Goal: Task Accomplishment & Management: Use online tool/utility

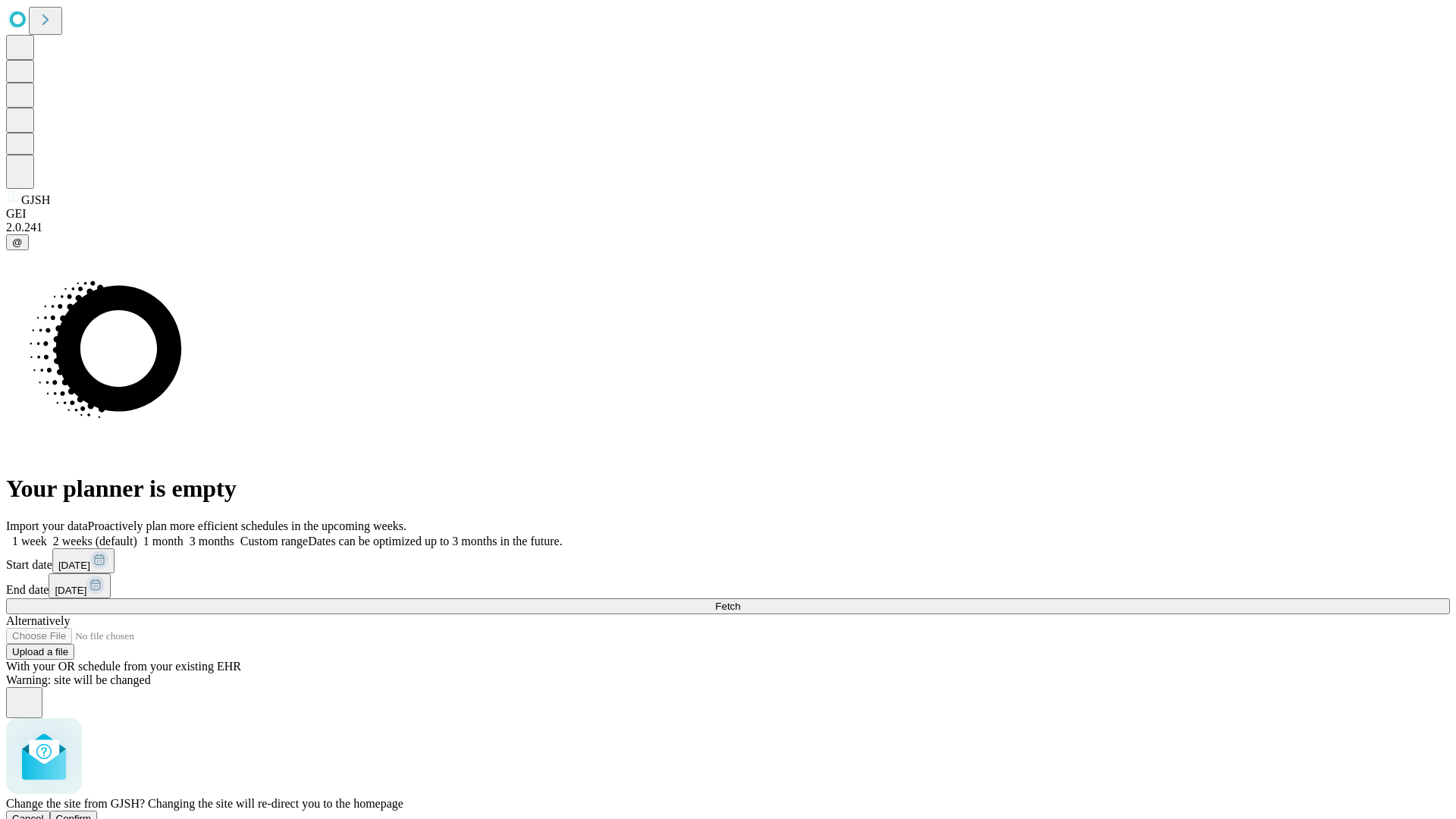
click at [92, 814] on span "Confirm" at bounding box center [74, 819] width 36 height 12
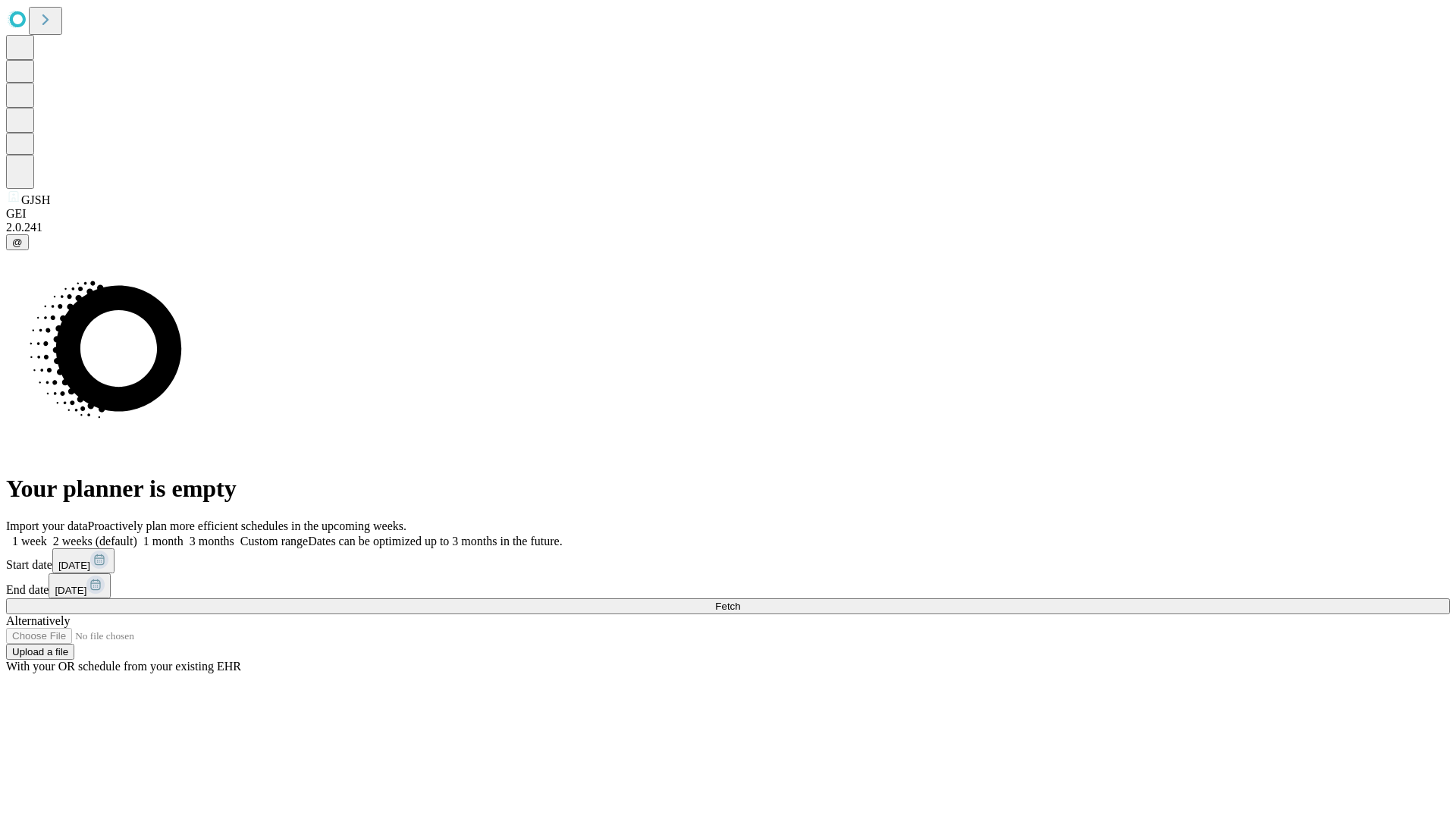
click at [138, 535] on label "2 weeks (default)" at bounding box center [92, 541] width 90 height 13
click at [741, 601] on span "Fetch" at bounding box center [728, 606] width 25 height 12
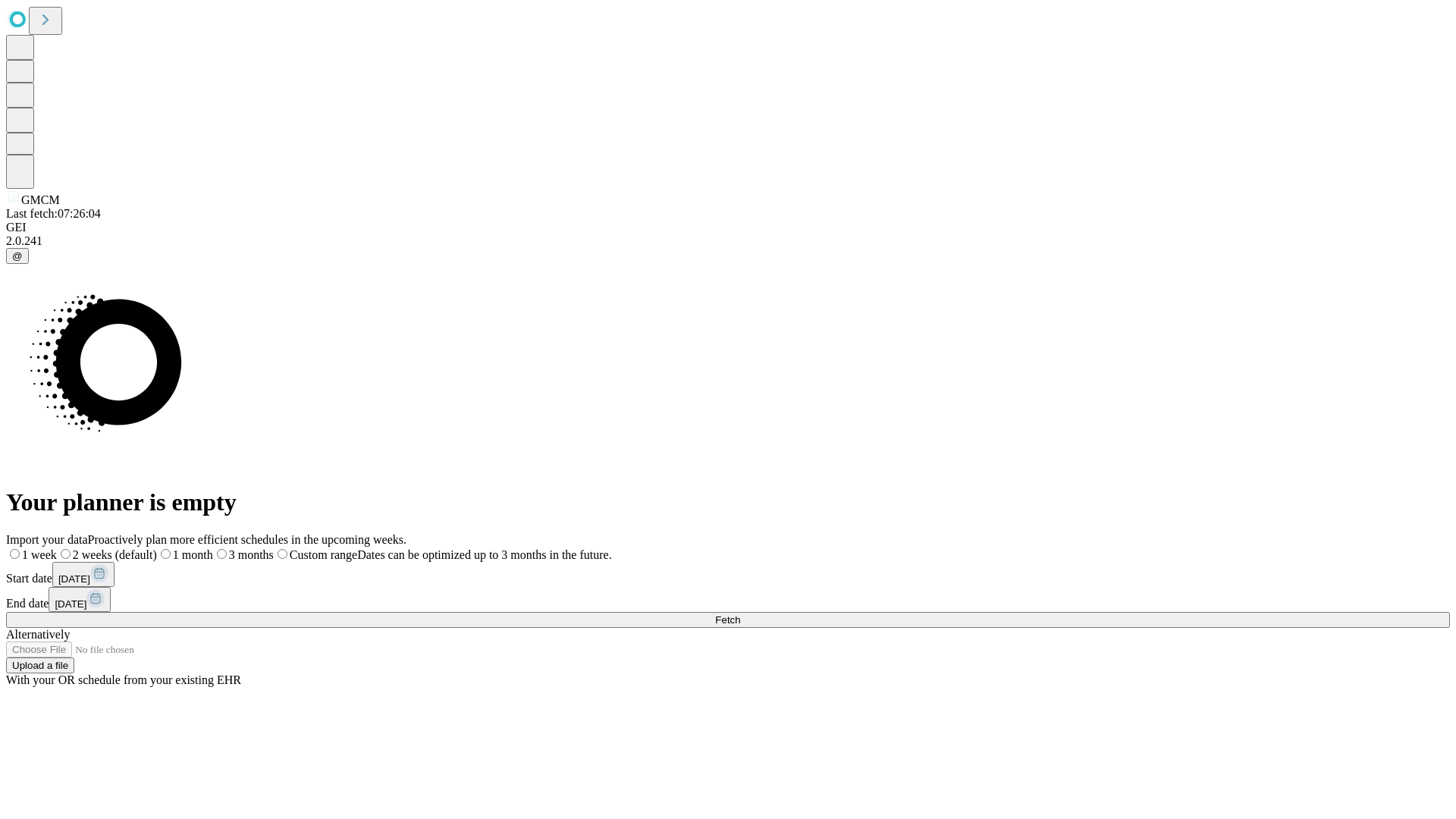
click at [157, 548] on label "2 weeks (default)" at bounding box center [106, 555] width 100 height 13
click at [741, 615] on span "Fetch" at bounding box center [728, 620] width 25 height 12
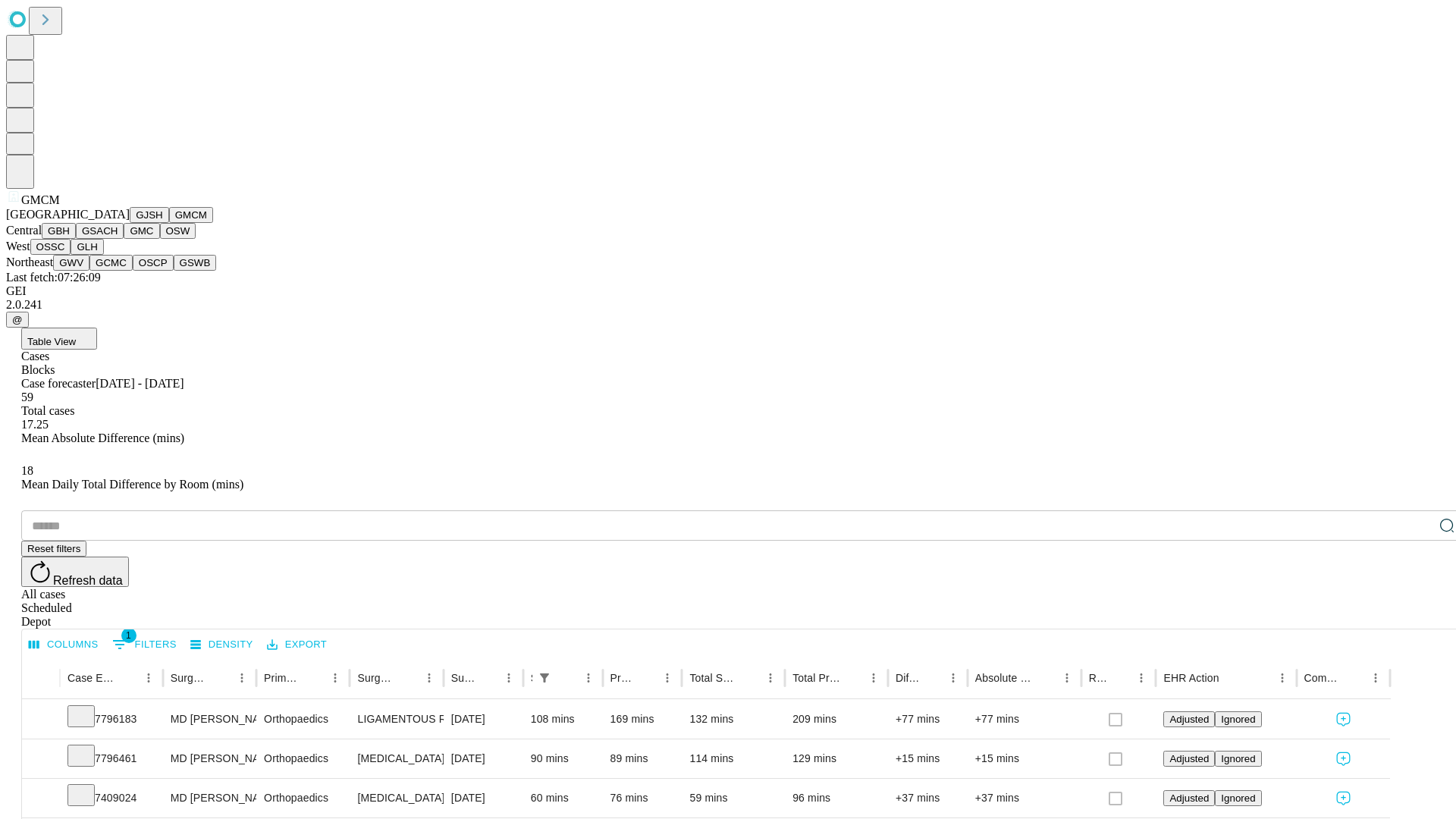
click at [75, 239] on button "GBH" at bounding box center [58, 231] width 34 height 16
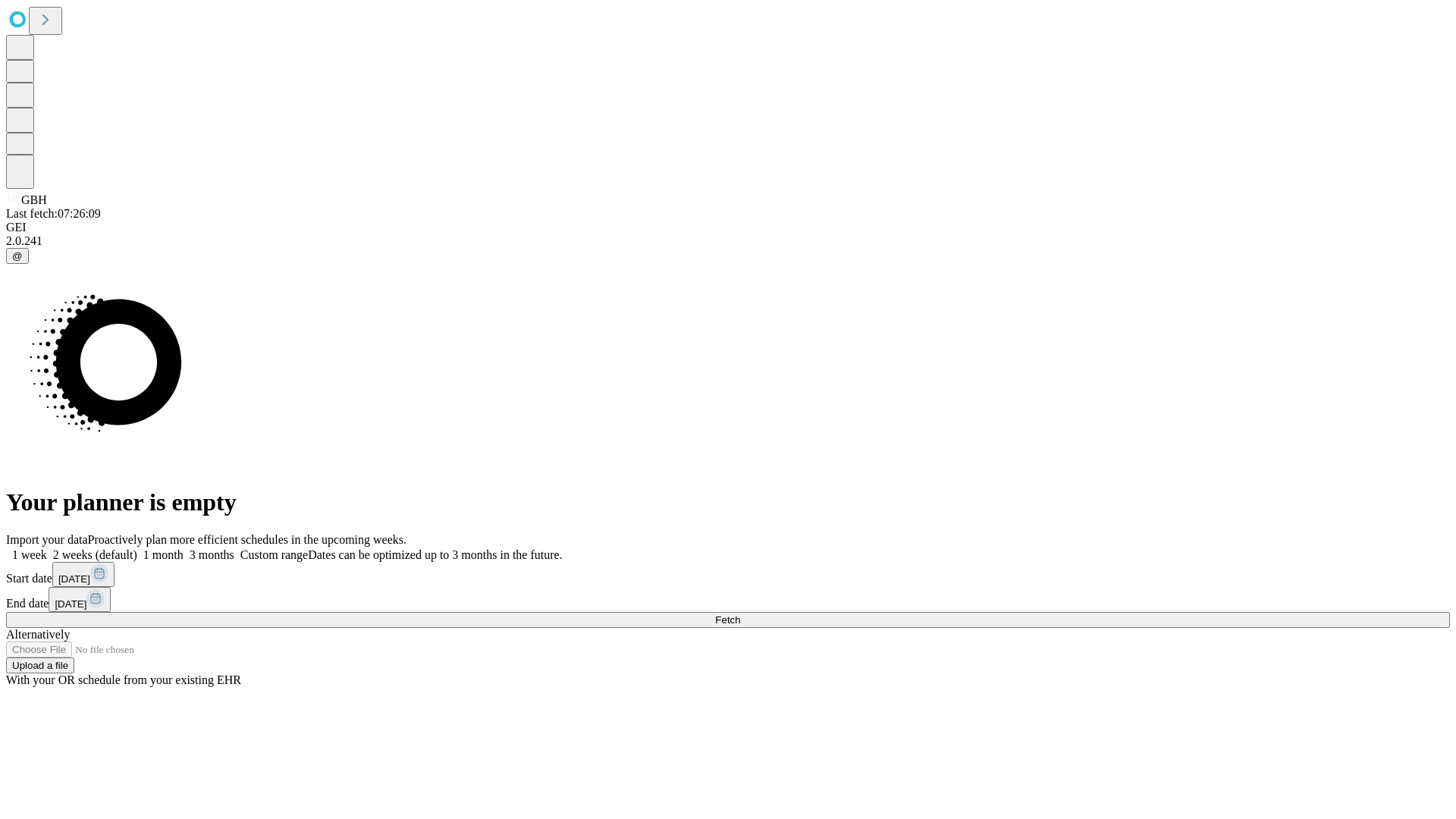
click at [741, 615] on span "Fetch" at bounding box center [728, 620] width 25 height 12
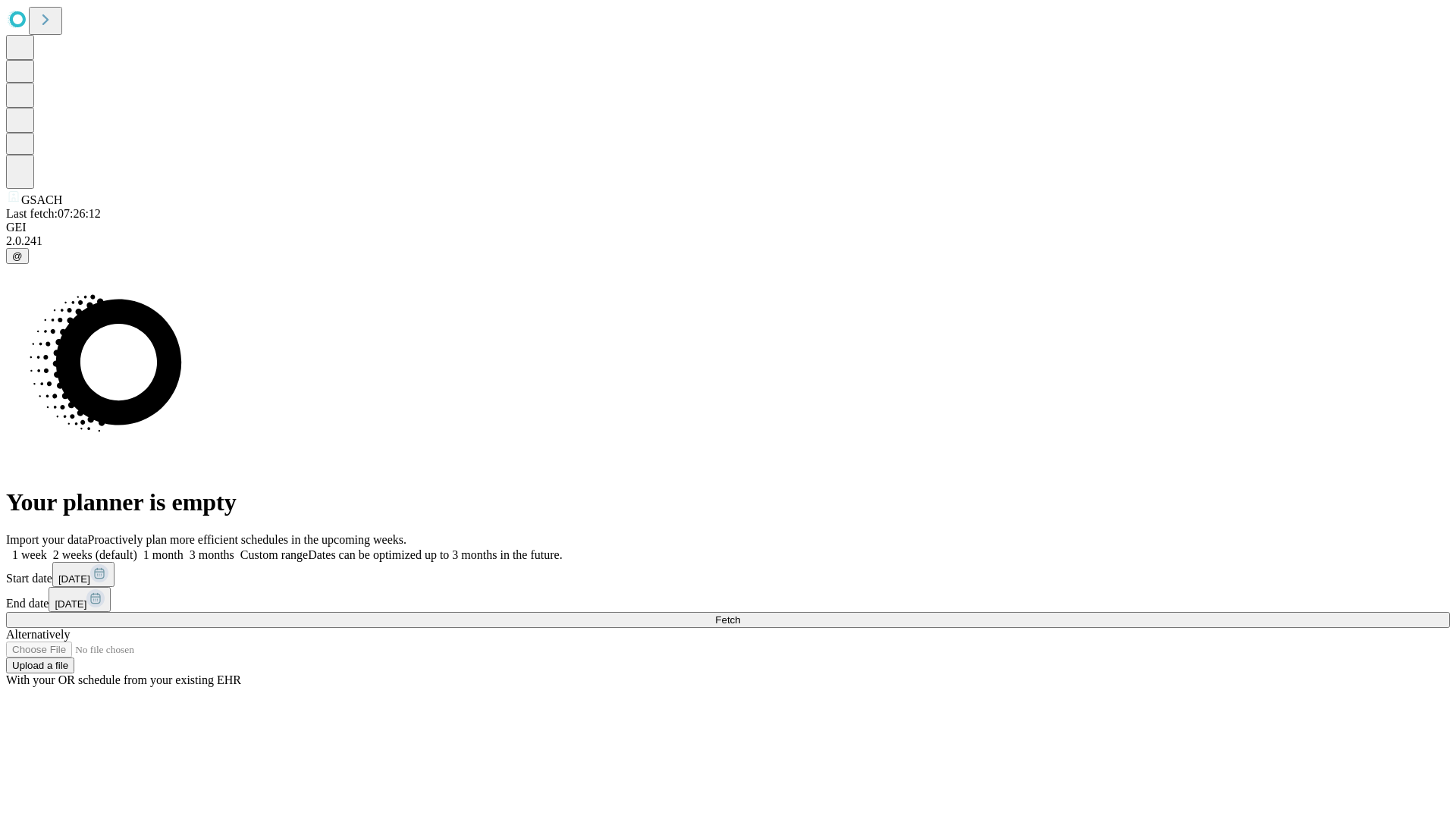
click at [138, 548] on label "2 weeks (default)" at bounding box center [92, 555] width 90 height 13
click at [741, 615] on span "Fetch" at bounding box center [728, 620] width 25 height 12
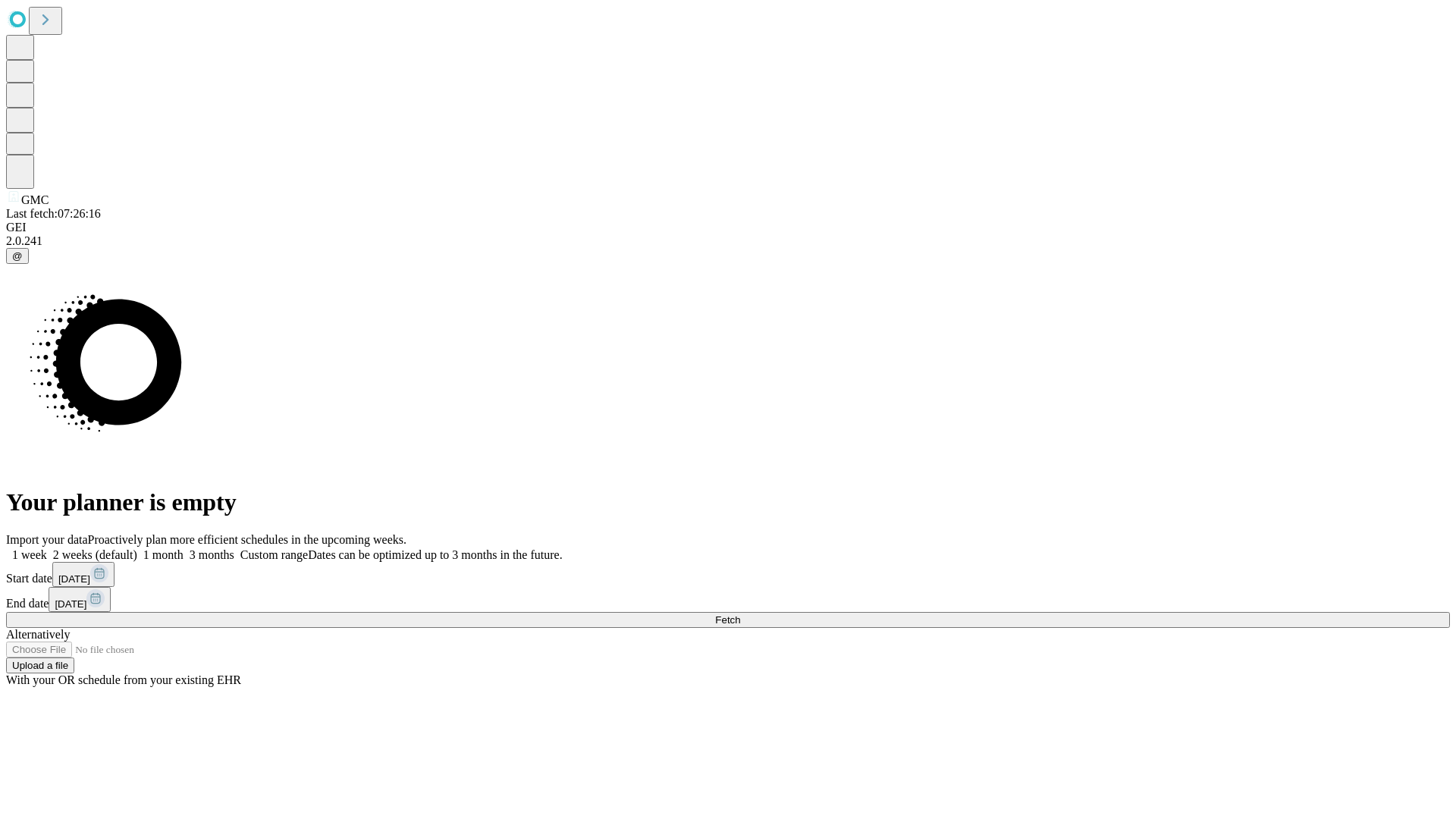
click at [138, 548] on label "2 weeks (default)" at bounding box center [92, 555] width 90 height 13
click at [741, 615] on span "Fetch" at bounding box center [728, 620] width 25 height 12
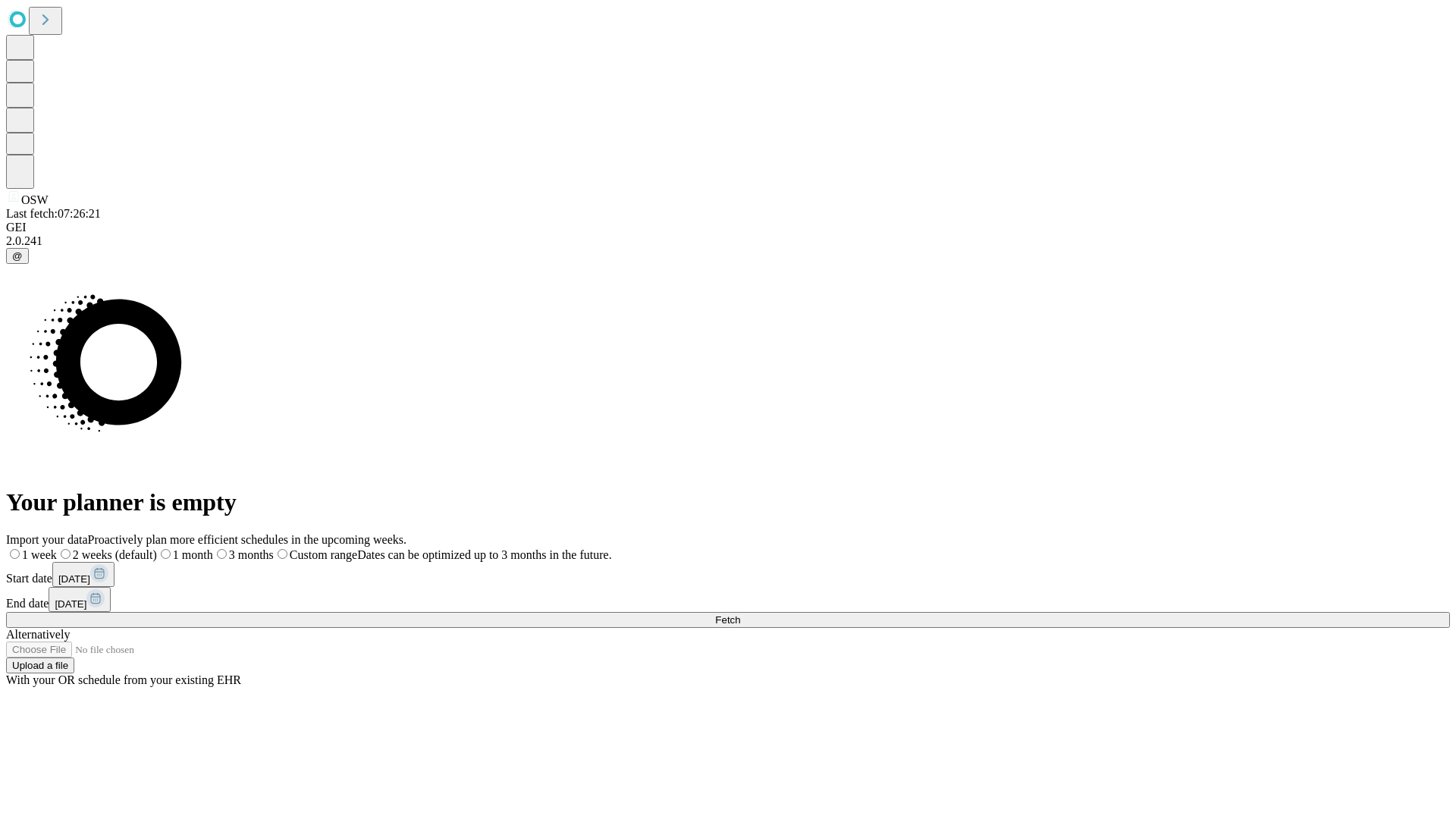
click at [741, 615] on span "Fetch" at bounding box center [728, 620] width 25 height 12
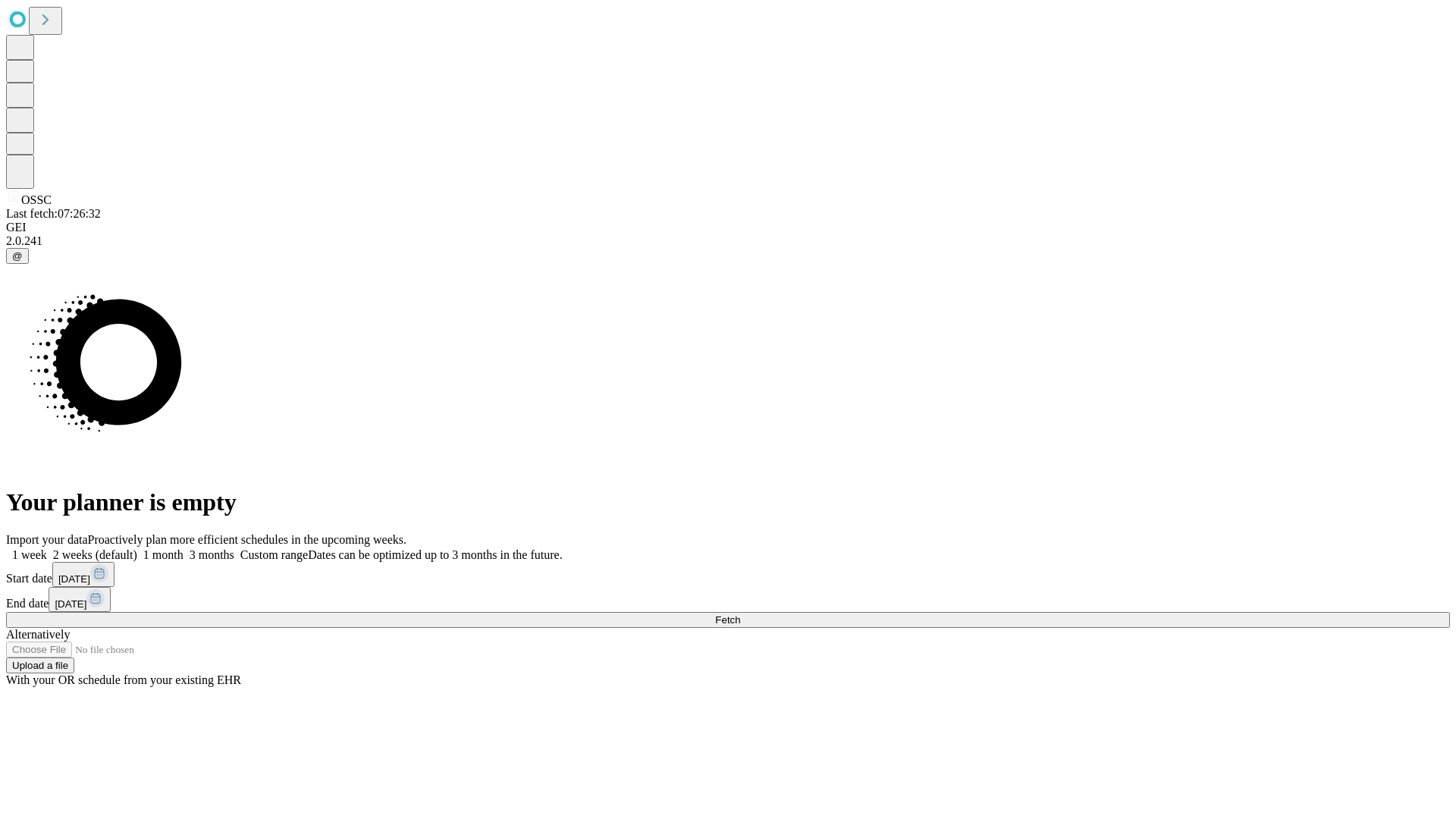
click at [138, 548] on label "2 weeks (default)" at bounding box center [92, 555] width 90 height 13
click at [741, 615] on span "Fetch" at bounding box center [728, 620] width 25 height 12
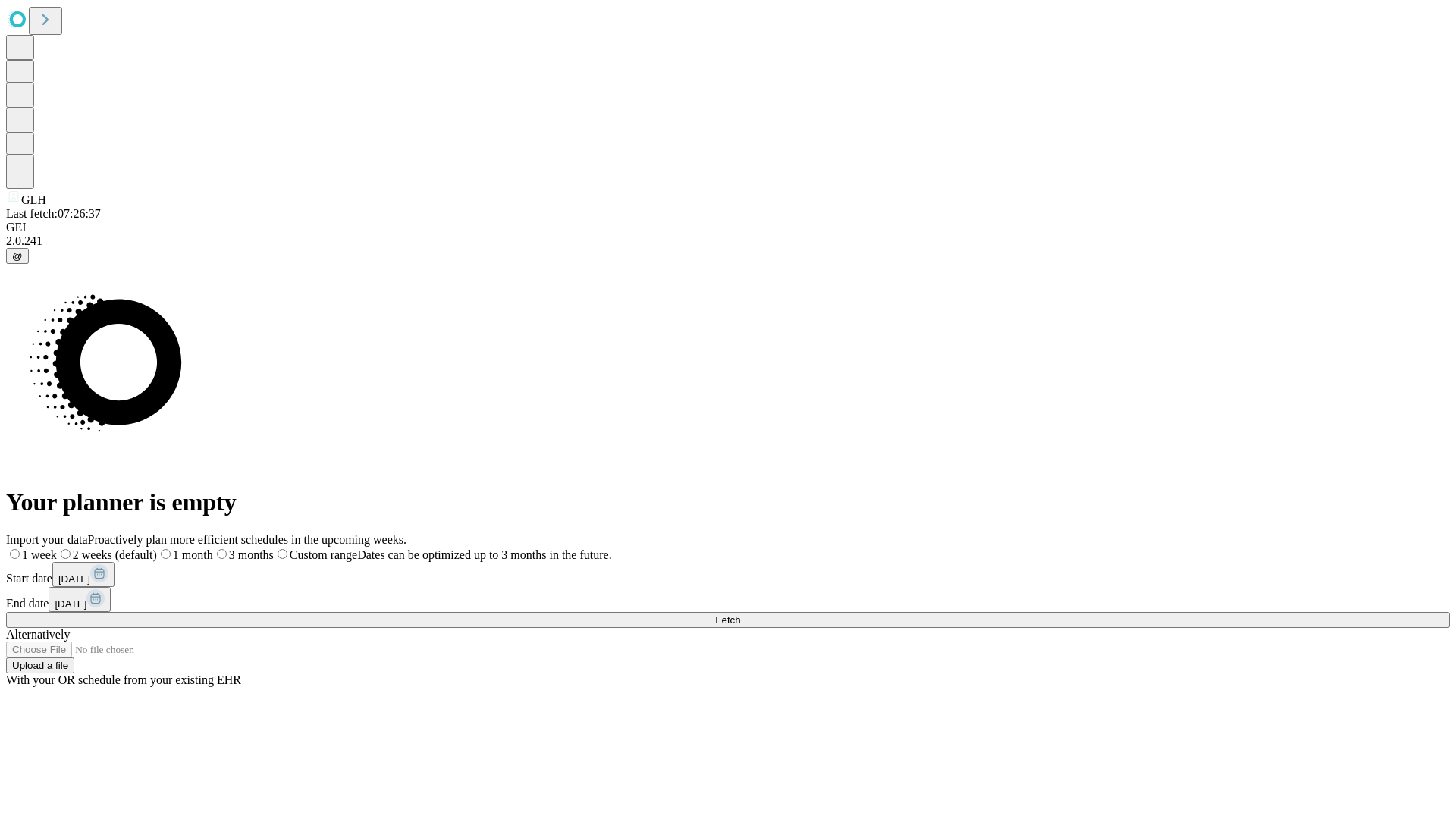
click at [157, 548] on label "2 weeks (default)" at bounding box center [106, 555] width 100 height 13
click at [741, 615] on span "Fetch" at bounding box center [728, 620] width 25 height 12
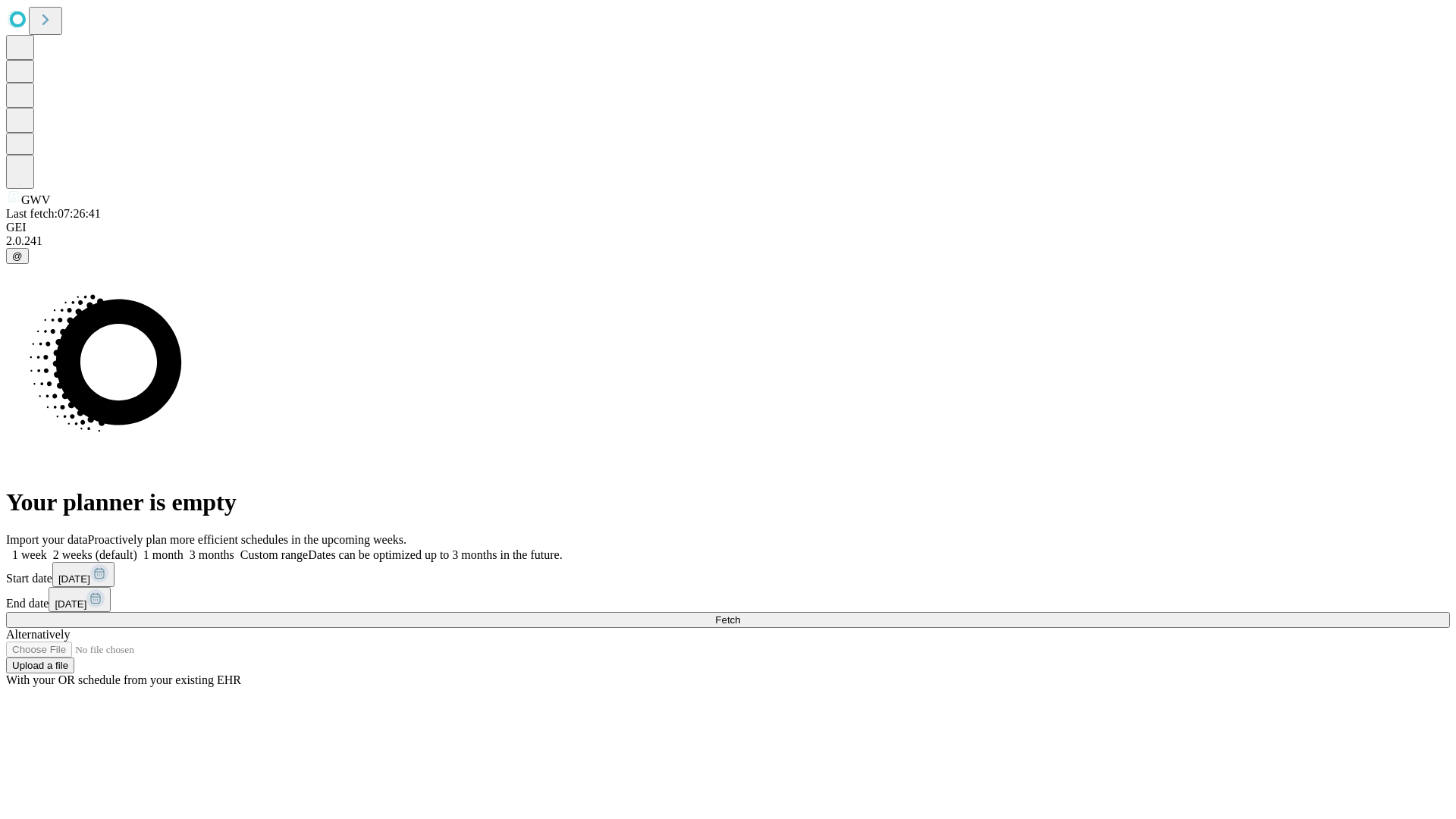
click at [741, 615] on span "Fetch" at bounding box center [728, 620] width 25 height 12
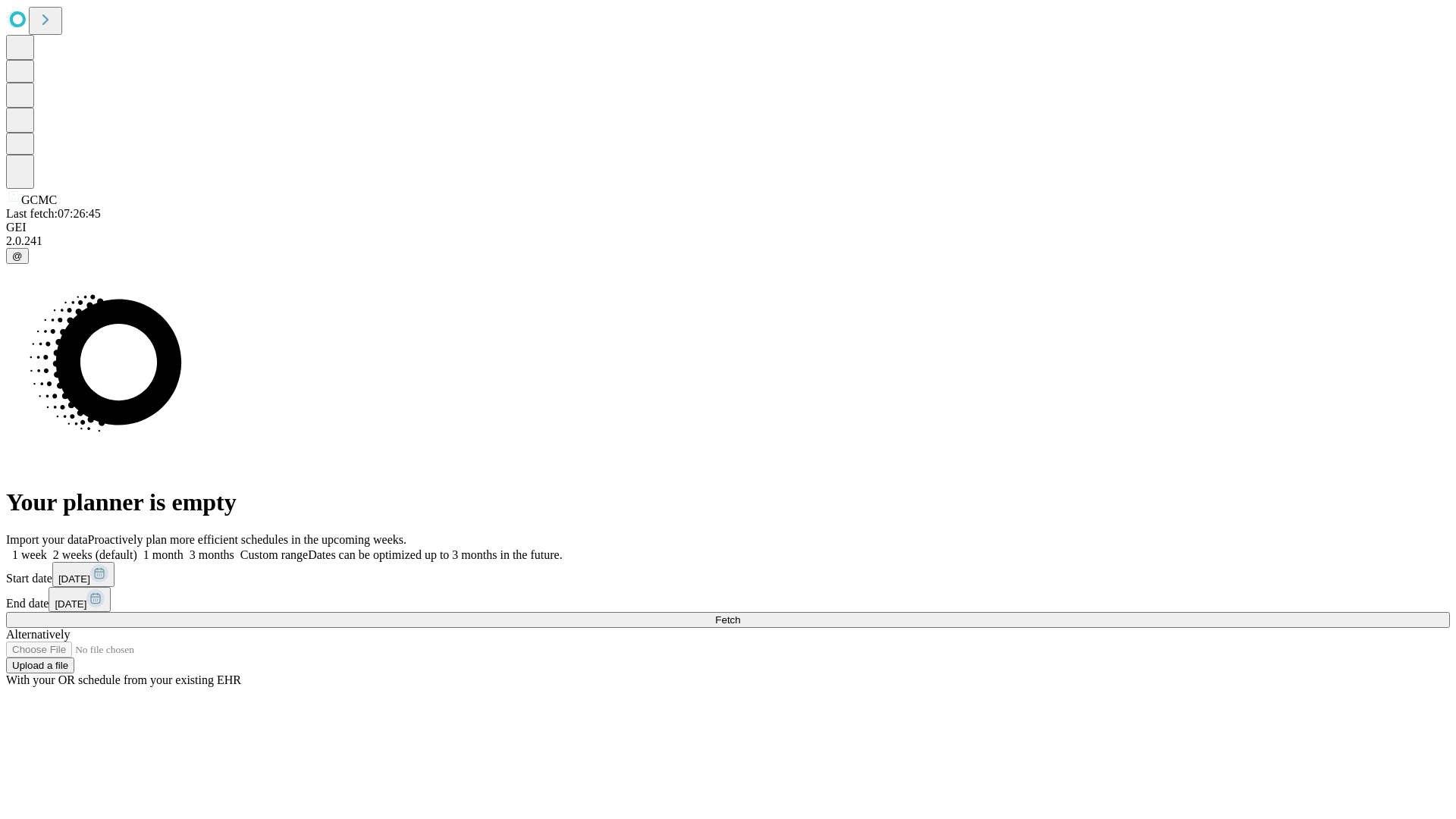
click at [138, 548] on label "2 weeks (default)" at bounding box center [92, 555] width 90 height 13
click at [741, 615] on span "Fetch" at bounding box center [728, 620] width 25 height 12
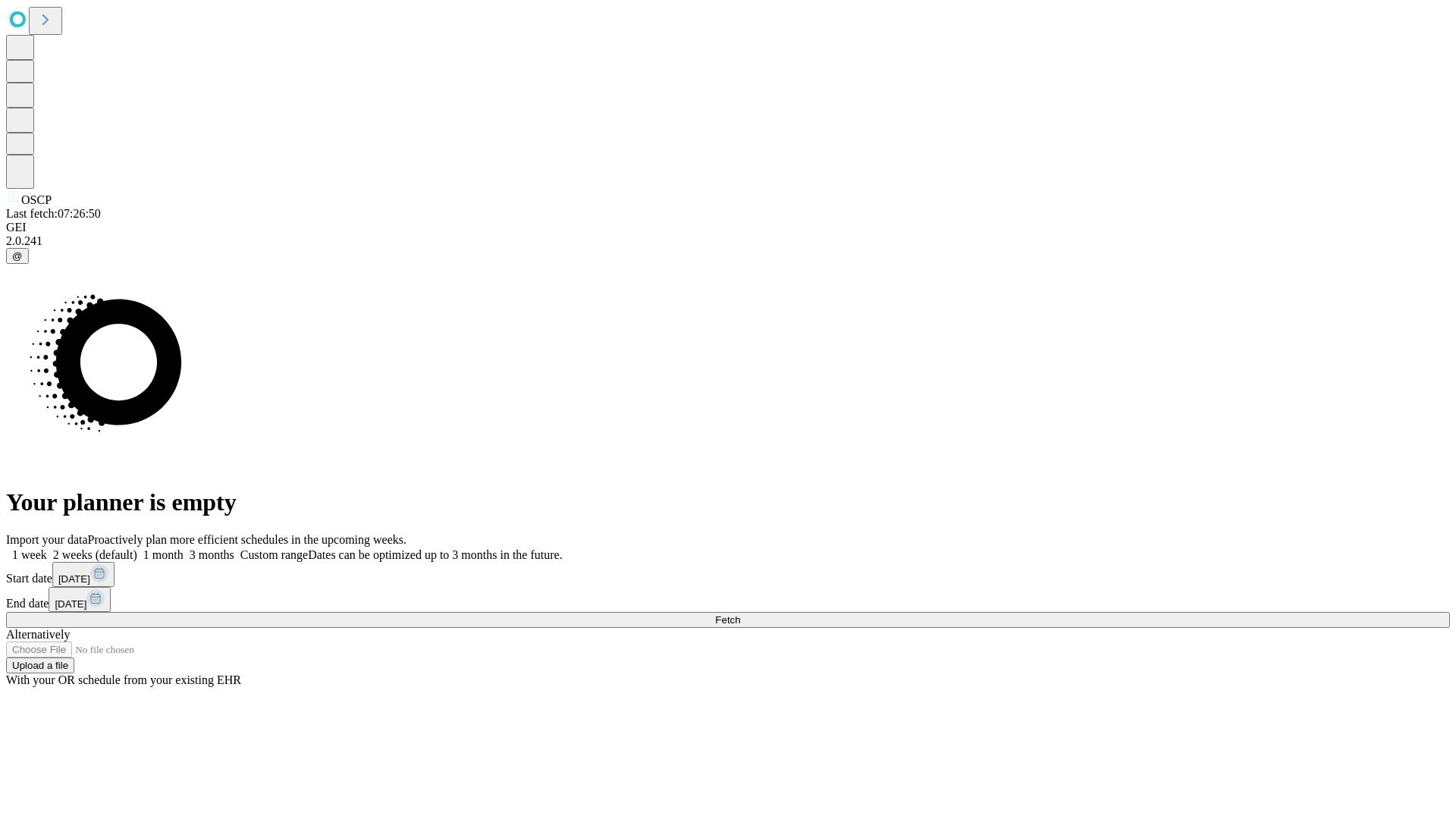
click at [741, 615] on span "Fetch" at bounding box center [728, 620] width 25 height 12
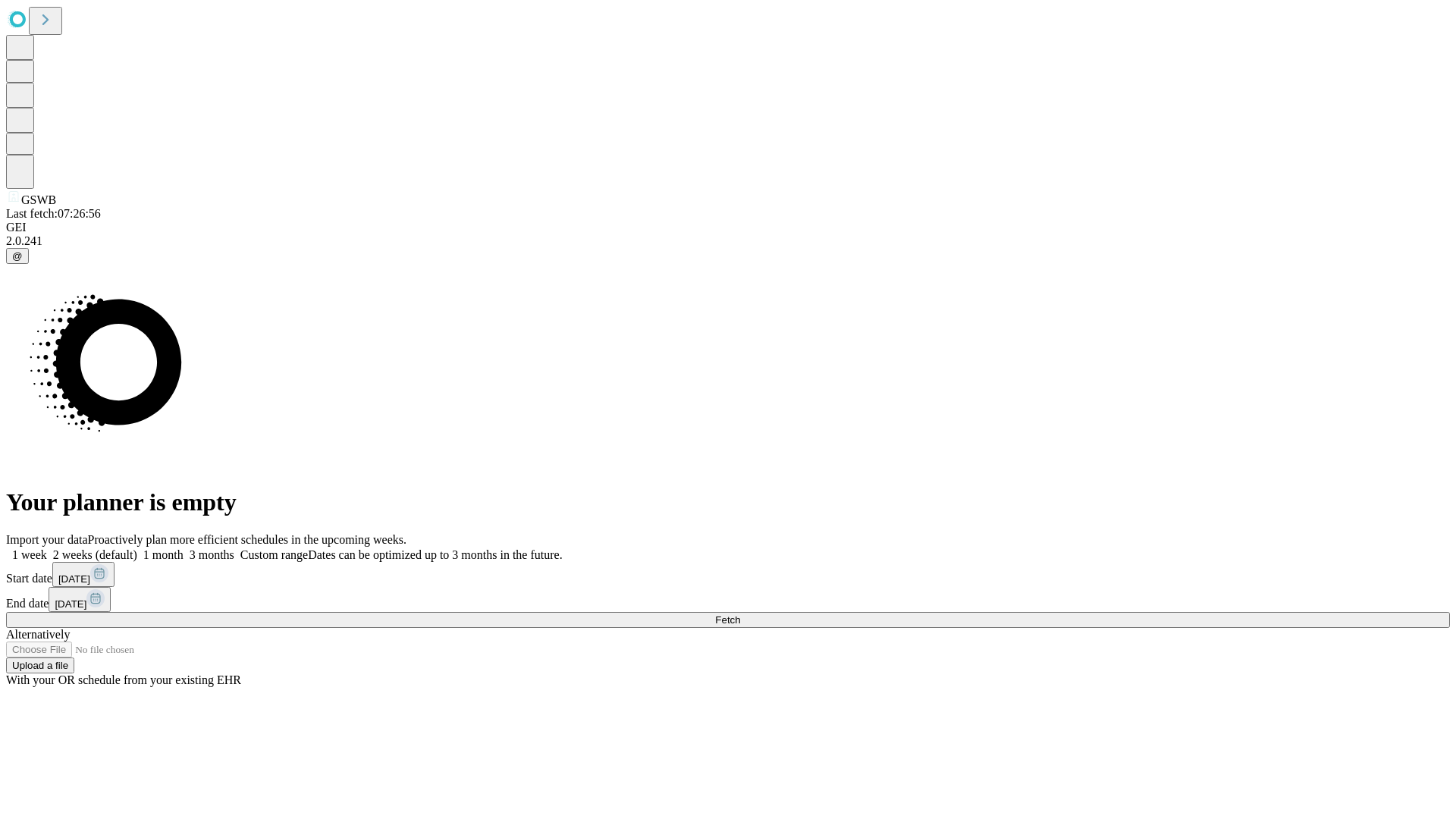
click at [741, 615] on span "Fetch" at bounding box center [728, 620] width 25 height 12
